Goal: Navigation & Orientation: Find specific page/section

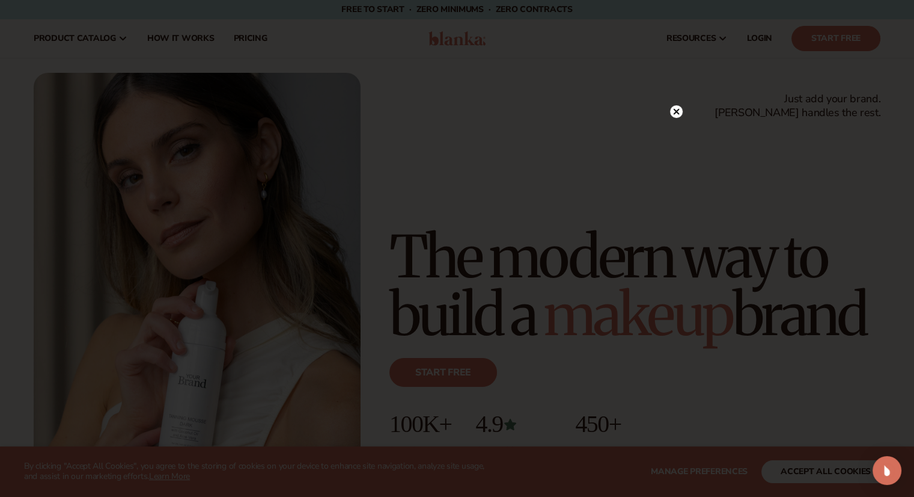
click at [675, 112] on icon at bounding box center [676, 111] width 6 height 6
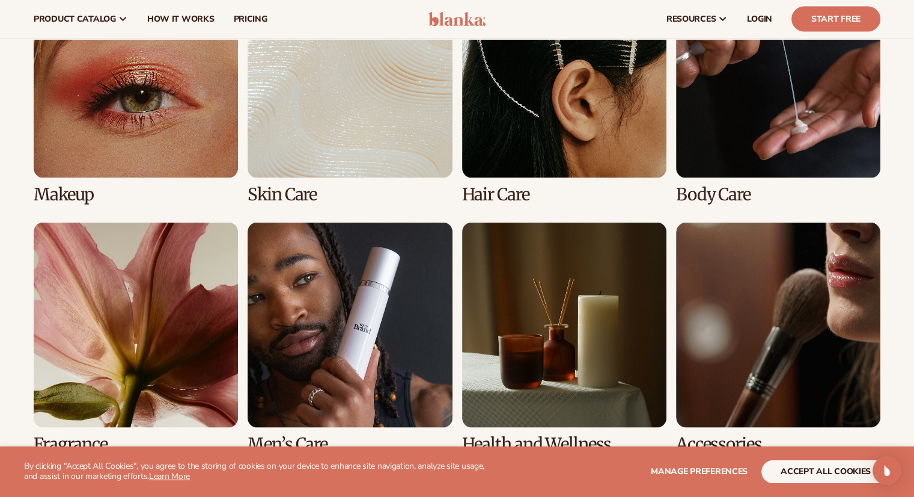
scroll to position [2204, 0]
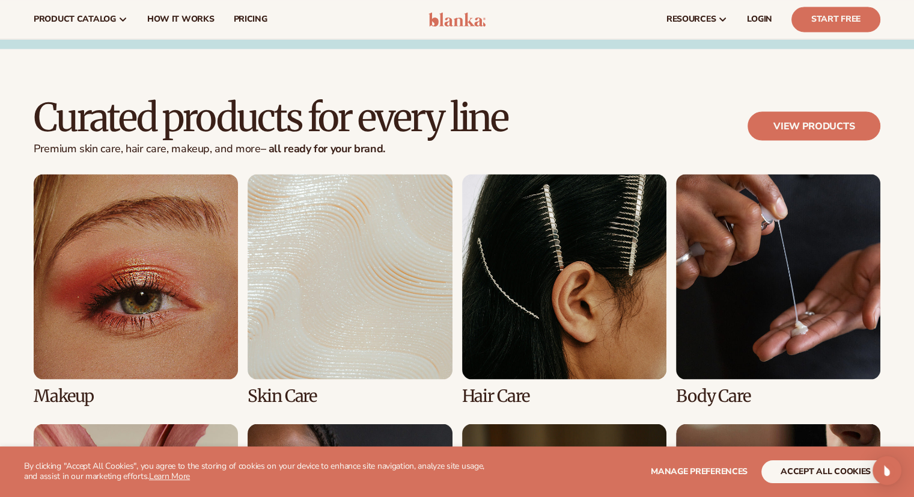
click at [394, 270] on link "2 / 8" at bounding box center [350, 289] width 204 height 230
click at [332, 356] on link "2 / 8" at bounding box center [350, 289] width 204 height 230
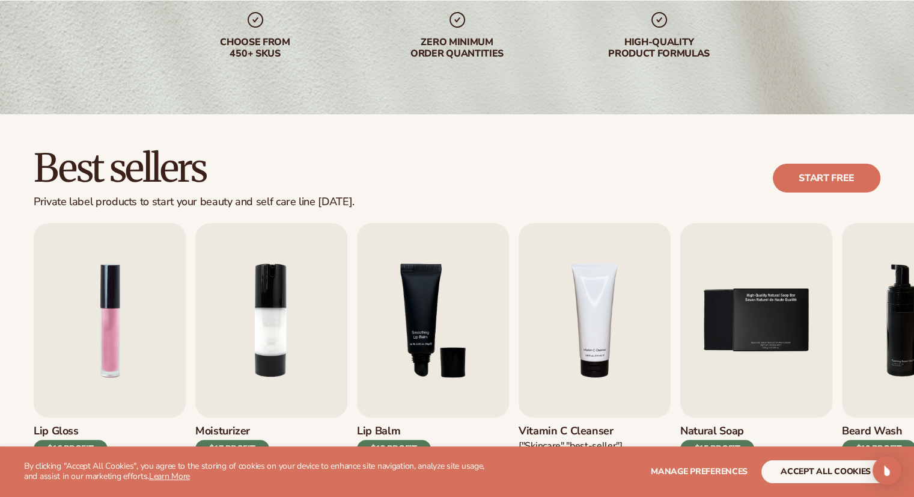
scroll to position [400, 0]
